Goal: Submit feedback/report problem

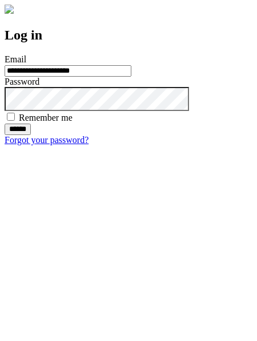
click at [31, 135] on input "******" at bounding box center [18, 129] width 26 height 11
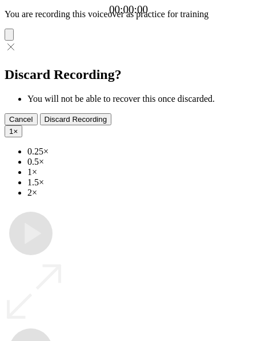
type input "**********"
